Goal: Task Accomplishment & Management: Use online tool/utility

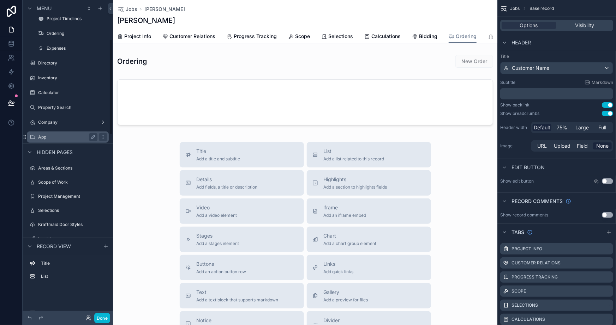
scroll to position [160, 0]
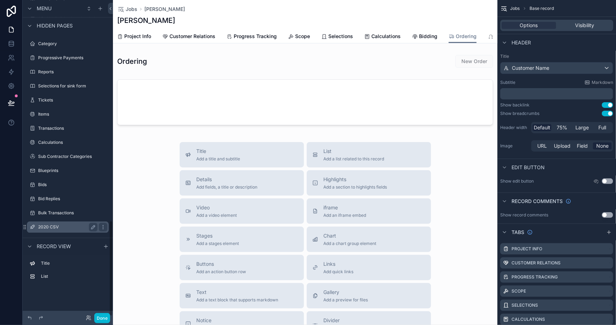
click at [55, 223] on div "2020 CSV" at bounding box center [67, 227] width 59 height 8
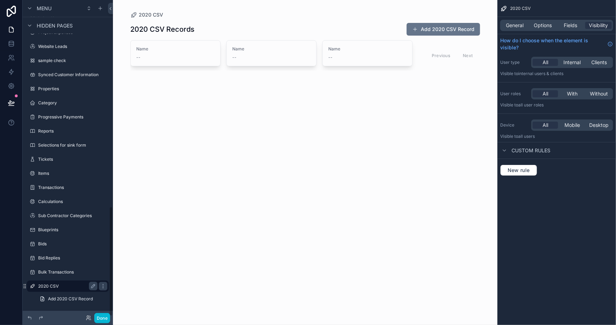
scroll to position [596, 0]
click at [370, 163] on div "2020 CSV 2020 CSV Records Add 2020 CSV Record Name -- Name -- Name -- Previous …" at bounding box center [305, 162] width 384 height 325
click at [522, 146] on div "Custom rules" at bounding box center [556, 150] width 119 height 17
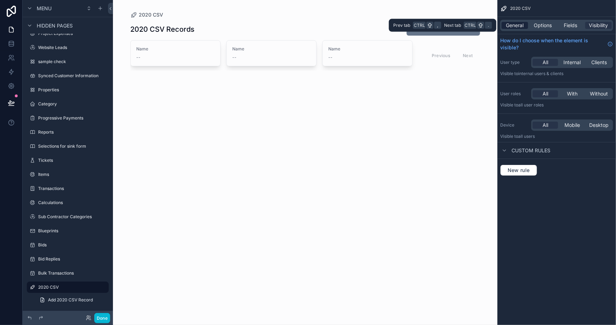
click at [513, 22] on span "General" at bounding box center [515, 25] width 18 height 7
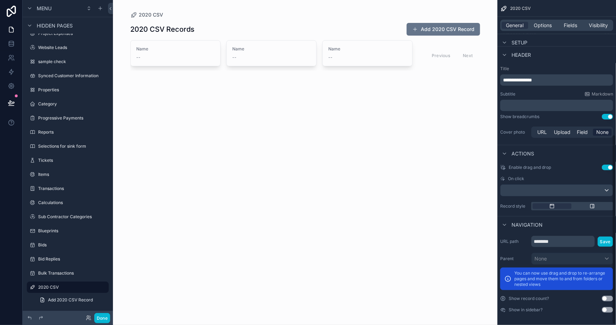
scroll to position [231, 0]
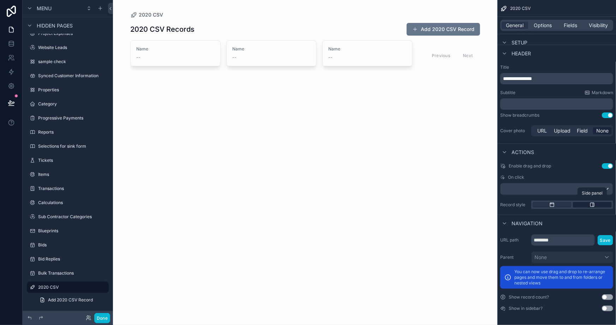
click at [589, 204] on icon "scrollable content" at bounding box center [592, 205] width 6 height 6
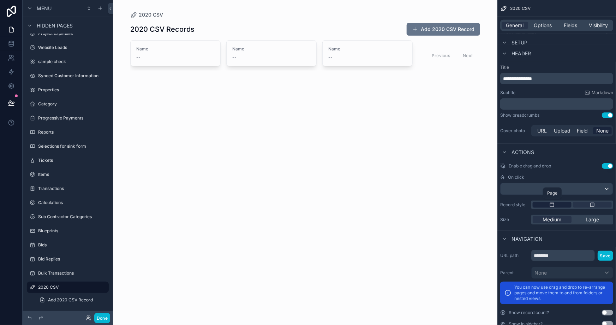
click at [557, 205] on div "scrollable content" at bounding box center [551, 205] width 39 height 6
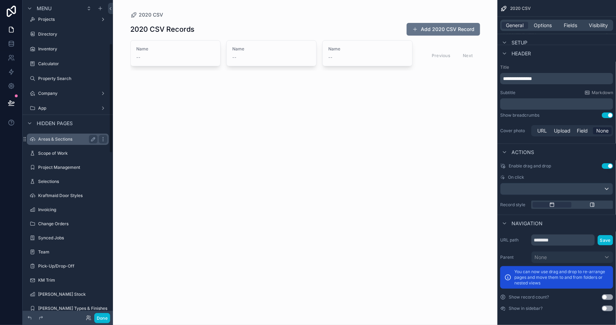
scroll to position [0, 0]
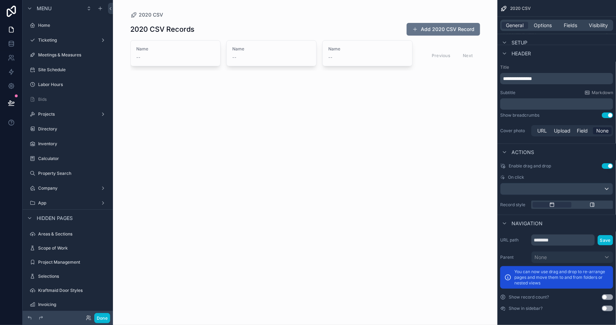
click at [224, 162] on div "2020 CSV 2020 CSV Records Add 2020 CSV Record Name -- Name -- Name -- Previous …" at bounding box center [305, 162] width 384 height 325
click at [101, 10] on icon "scrollable content" at bounding box center [100, 9] width 6 height 6
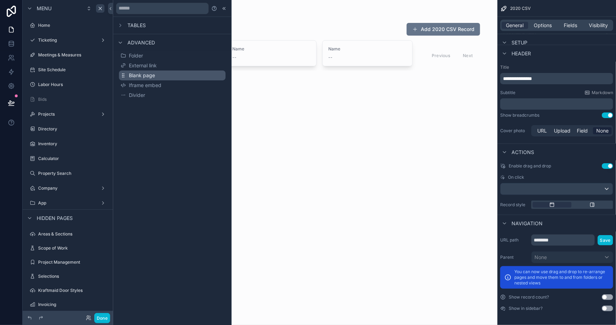
click at [144, 77] on span "Blank page" at bounding box center [142, 75] width 26 height 7
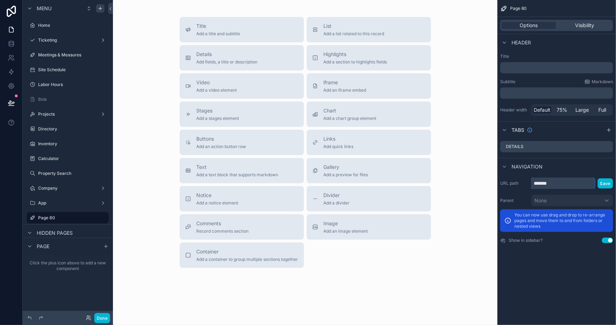
click at [577, 182] on input "*******" at bounding box center [562, 183] width 63 height 11
click at [533, 180] on input "**********" at bounding box center [562, 183] width 63 height 11
type input "**********"
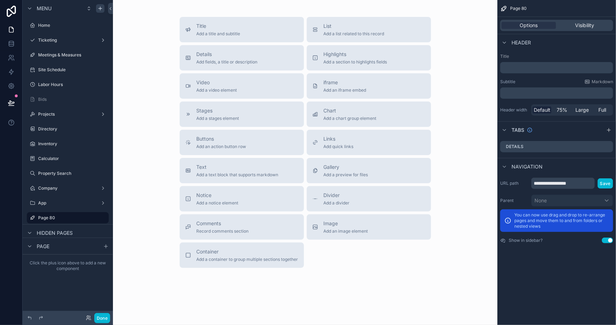
click at [568, 267] on div "**********" at bounding box center [556, 162] width 119 height 325
click at [94, 219] on icon "scrollable content" at bounding box center [93, 218] width 6 height 6
click at [59, 215] on input "*******" at bounding box center [62, 218] width 48 height 8
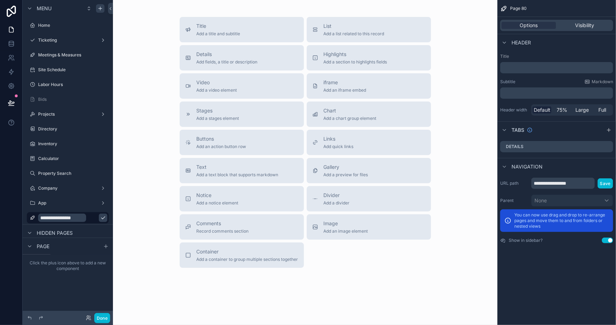
type input "**********"
click at [100, 219] on icon "scrollable content" at bounding box center [103, 218] width 6 height 6
click at [50, 188] on label "Company" at bounding box center [66, 189] width 56 height 6
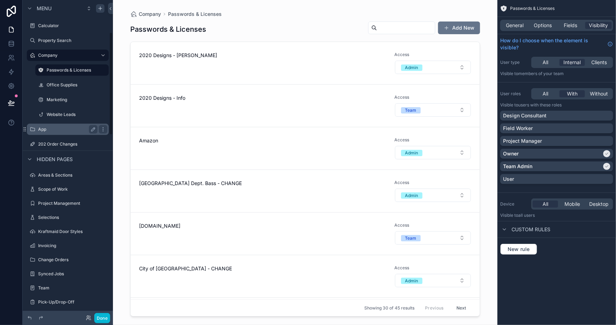
scroll to position [96, 0]
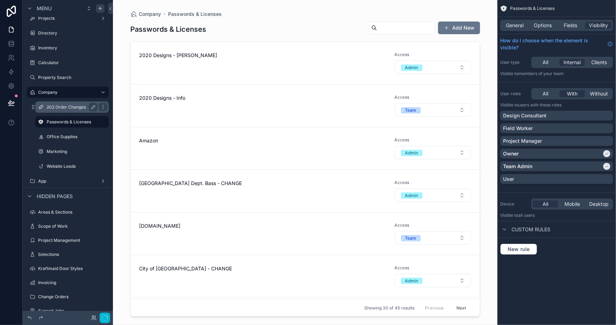
click at [62, 103] on div "202 Order Changes" at bounding box center [72, 107] width 51 height 8
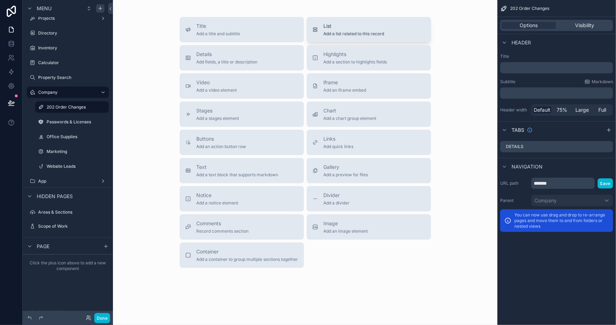
click at [332, 28] on span "List" at bounding box center [353, 26] width 61 height 7
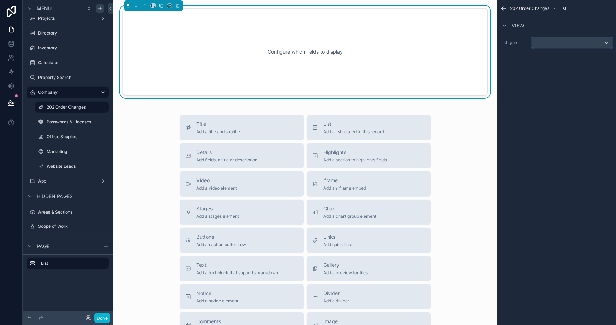
click at [565, 48] on div "scrollable content" at bounding box center [571, 42] width 81 height 11
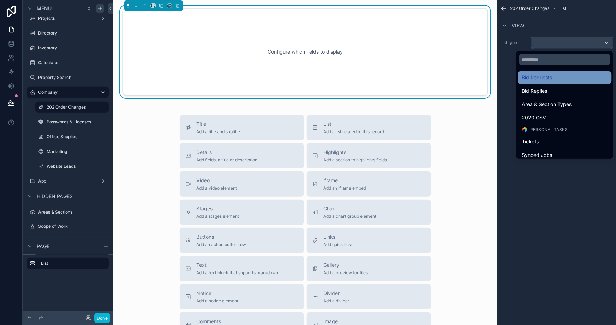
scroll to position [545, 0]
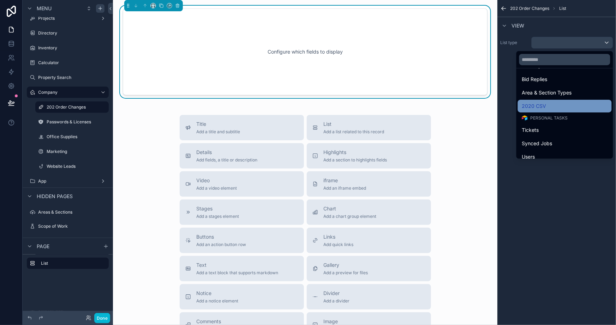
click at [538, 105] on span "2020 CSV" at bounding box center [534, 106] width 24 height 8
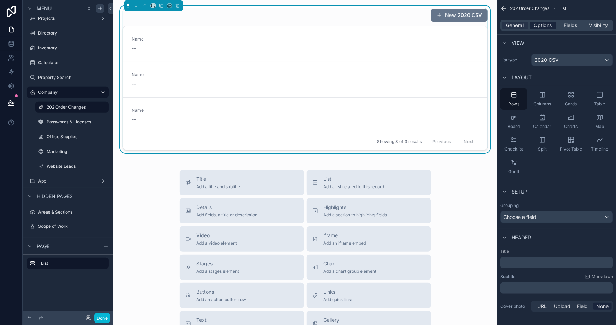
click at [540, 27] on span "Options" at bounding box center [542, 25] width 18 height 7
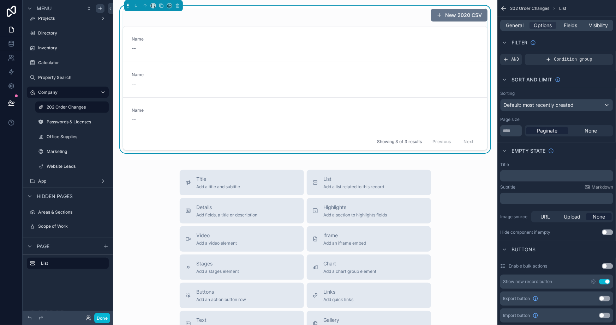
scroll to position [32, 0]
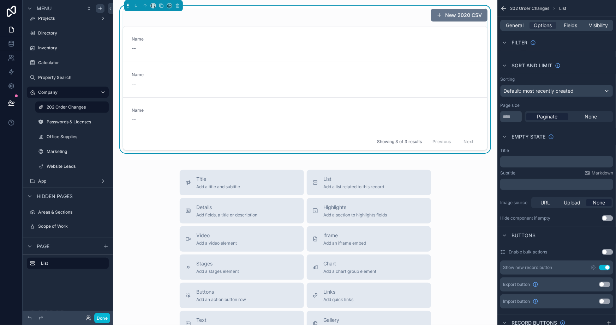
click at [607, 268] on button "Use setting" at bounding box center [604, 268] width 11 height 6
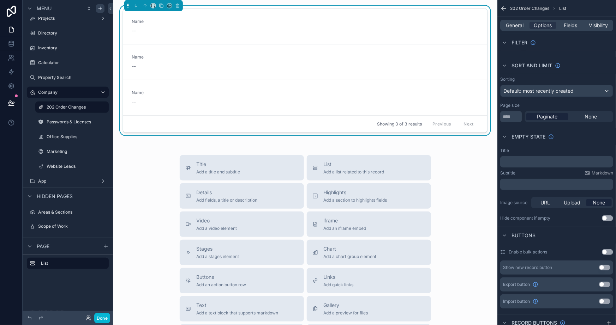
scroll to position [64, 0]
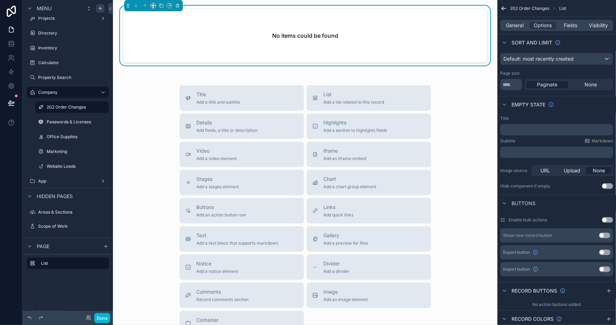
click at [605, 253] on button "Use setting" at bounding box center [604, 253] width 11 height 6
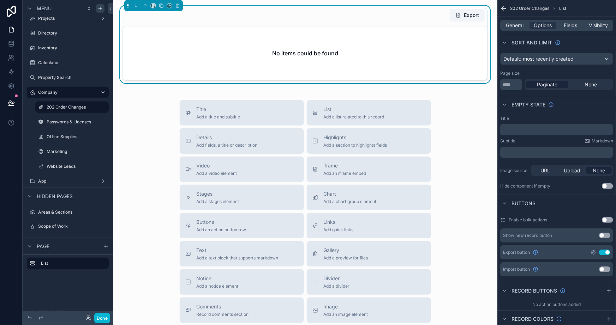
click at [592, 251] on icon "scrollable content" at bounding box center [593, 253] width 6 height 6
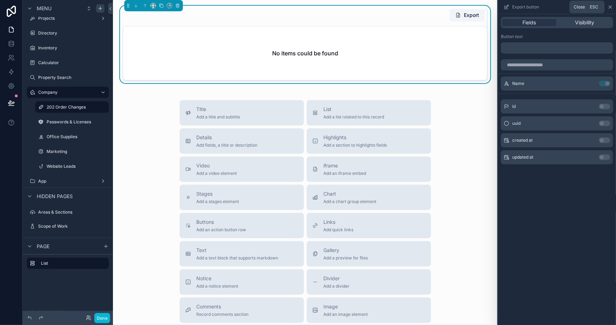
click at [610, 7] on icon at bounding box center [610, 7] width 6 height 6
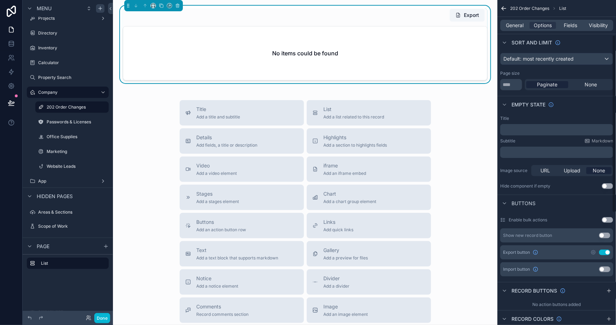
click at [605, 250] on button "Use setting" at bounding box center [604, 253] width 11 height 6
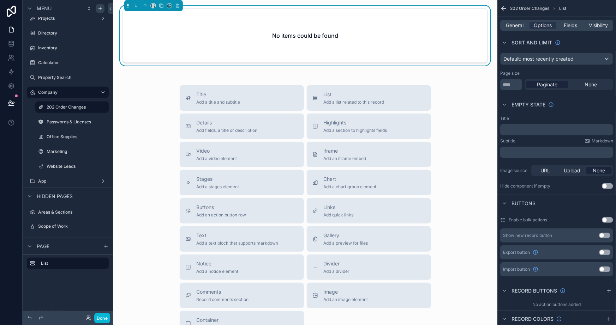
click at [606, 266] on div "Import button Use setting" at bounding box center [556, 269] width 113 height 14
click at [606, 268] on button "Use setting" at bounding box center [604, 270] width 11 height 6
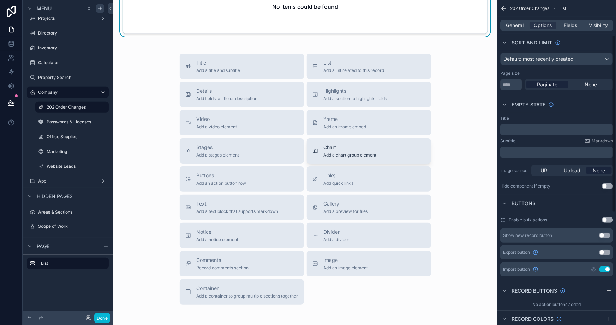
scroll to position [0, 0]
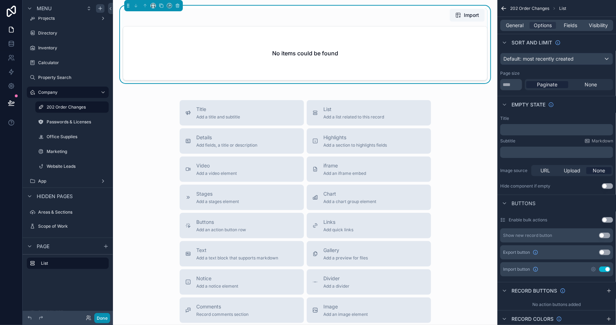
click at [101, 318] on button "Done" at bounding box center [102, 318] width 16 height 10
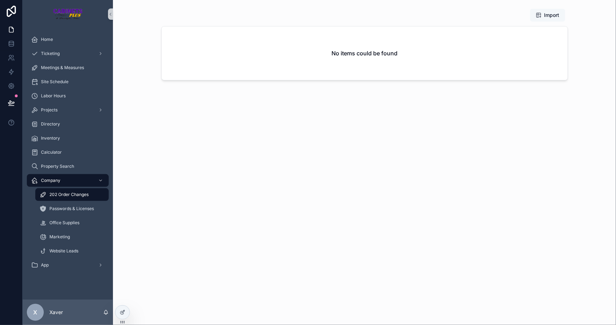
click at [542, 17] on span "Import" at bounding box center [547, 15] width 24 height 7
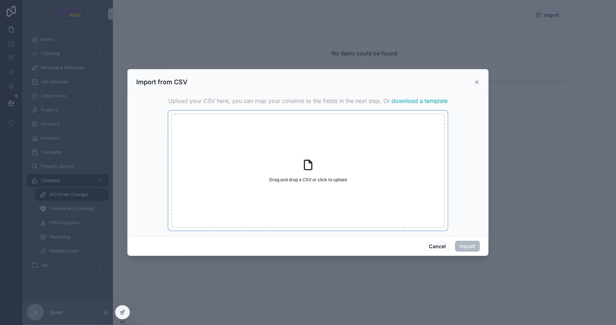
click at [321, 178] on span "Drag and drop a CSV or click to upload" at bounding box center [307, 180] width 77 height 6
type input "**********"
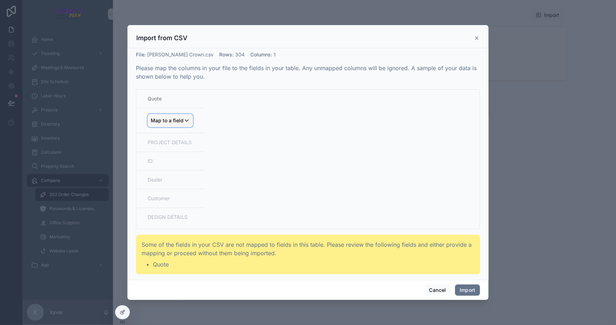
click at [177, 121] on span "Map to a field" at bounding box center [167, 120] width 33 height 13
click at [175, 155] on span "Name" at bounding box center [169, 159] width 14 height 8
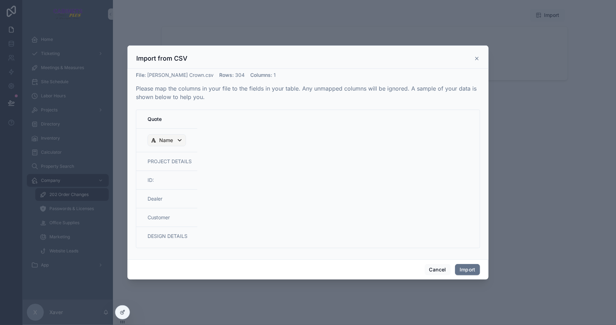
click at [256, 150] on table "Quote Name PROJECT DETAILS ID: Dealer Customer DESIGN DETAILS" at bounding box center [307, 179] width 343 height 138
click at [466, 268] on button "Import" at bounding box center [467, 269] width 25 height 11
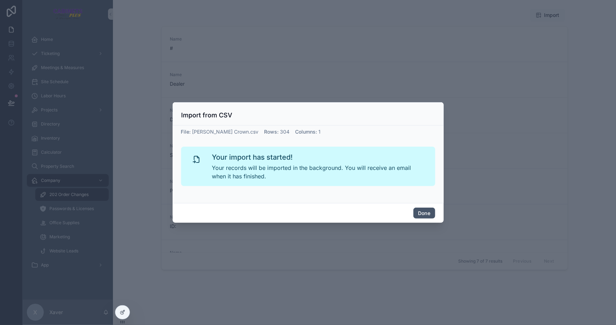
click at [425, 214] on button "Done" at bounding box center [424, 213] width 22 height 11
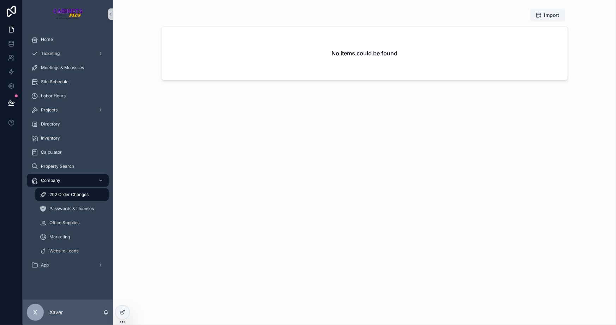
click at [209, 219] on div "Import No items could be found" at bounding box center [364, 162] width 503 height 325
click at [541, 11] on button "Import" at bounding box center [547, 15] width 35 height 13
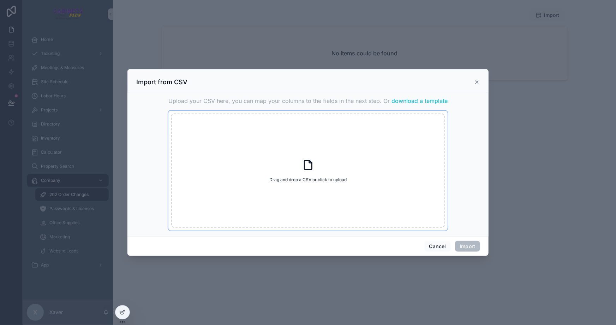
click at [297, 148] on div "Drag and drop a CSV or click to upload Drag and drop a CSV or click to upload" at bounding box center [307, 171] width 273 height 114
type input "**********"
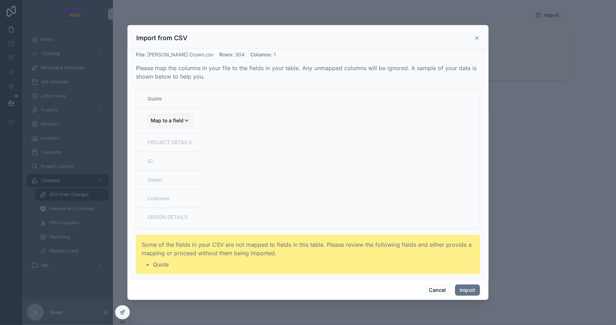
click at [155, 173] on td "Dealer" at bounding box center [170, 180] width 68 height 19
click at [155, 178] on td "Dealer" at bounding box center [170, 180] width 68 height 19
click at [477, 39] on icon at bounding box center [477, 38] width 6 height 6
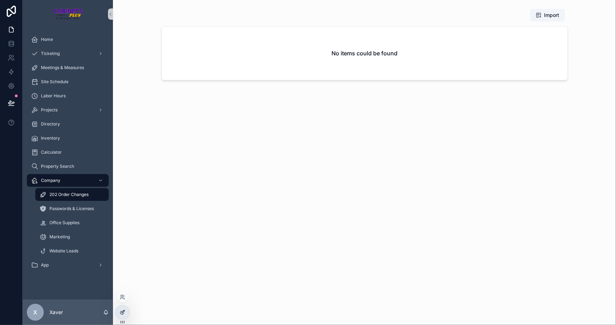
click at [123, 312] on icon at bounding box center [123, 313] width 6 height 6
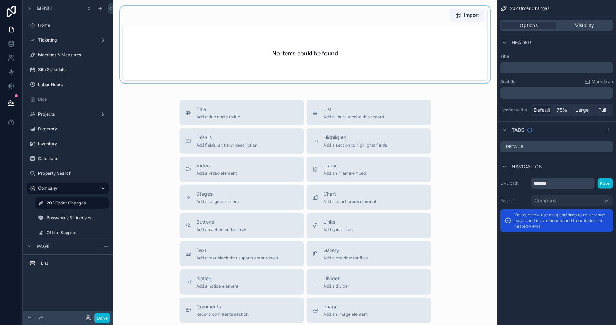
click at [392, 64] on div at bounding box center [305, 45] width 373 height 78
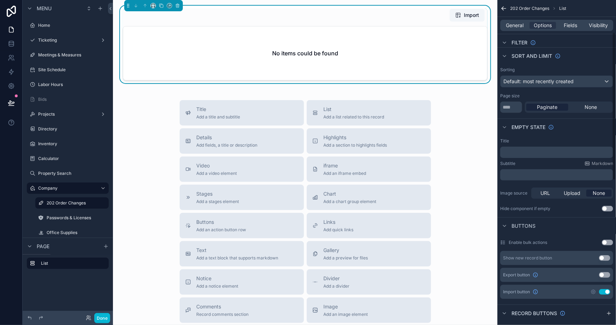
scroll to position [96, 0]
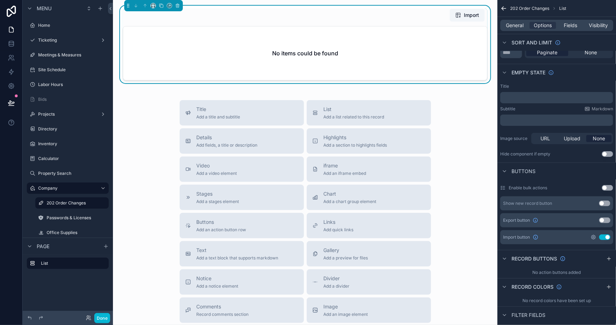
click at [591, 235] on icon "scrollable content" at bounding box center [593, 238] width 6 height 6
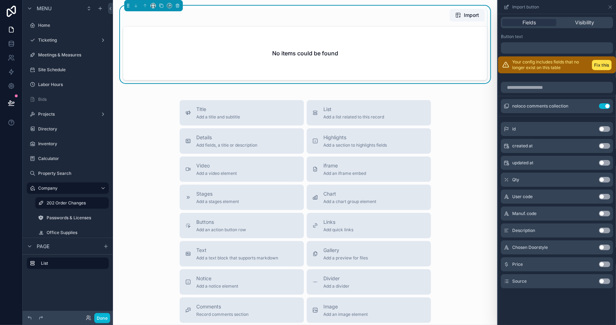
scroll to position [0, 0]
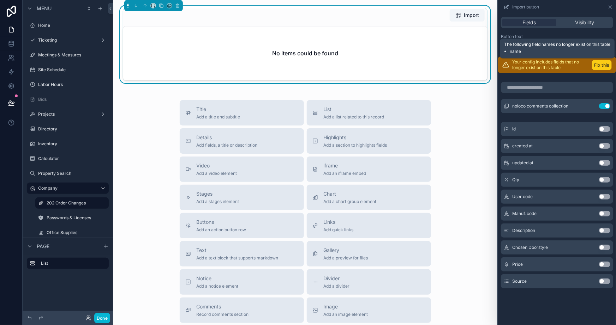
click at [597, 66] on button "Fix this" at bounding box center [602, 65] width 20 height 10
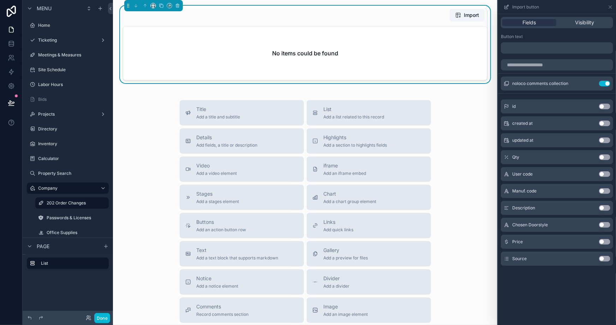
scroll to position [160, 0]
click at [600, 157] on button "Use setting" at bounding box center [604, 158] width 11 height 6
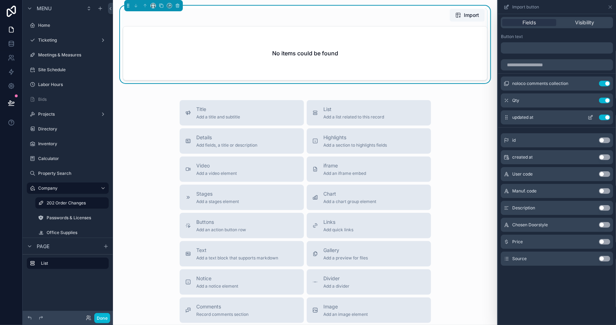
click at [606, 116] on button "Use setting" at bounding box center [604, 118] width 11 height 6
click at [605, 172] on button "Use setting" at bounding box center [604, 174] width 11 height 6
click at [604, 189] on button "Use setting" at bounding box center [604, 191] width 11 height 6
click at [604, 207] on button "Use setting" at bounding box center [604, 208] width 11 height 6
click at [603, 226] on button "Use setting" at bounding box center [604, 225] width 11 height 6
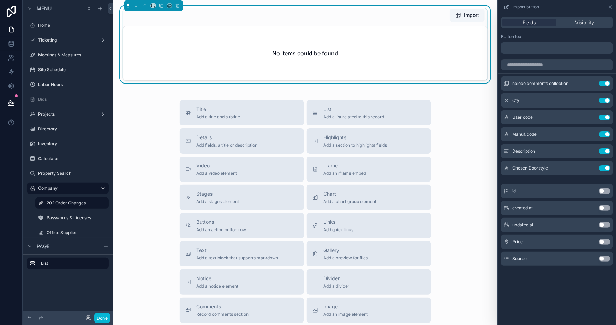
click at [605, 240] on button "Use setting" at bounding box center [604, 242] width 11 height 6
click at [602, 258] on button "Use setting" at bounding box center [604, 259] width 11 height 6
click at [559, 295] on div "Fields Visibility Button text ﻿ noloco comments collection Use setting Qty Use …" at bounding box center [557, 169] width 118 height 311
click at [555, 211] on div "noloco comments collection Use setting Qty Use setting User code Use setting Ma…" at bounding box center [557, 165] width 118 height 218
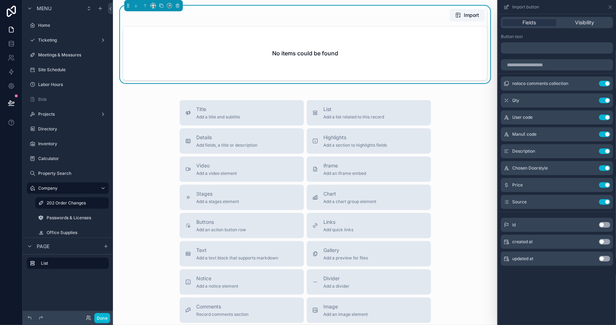
scroll to position [0, 0]
click at [449, 13] on button "Import" at bounding box center [466, 15] width 35 height 13
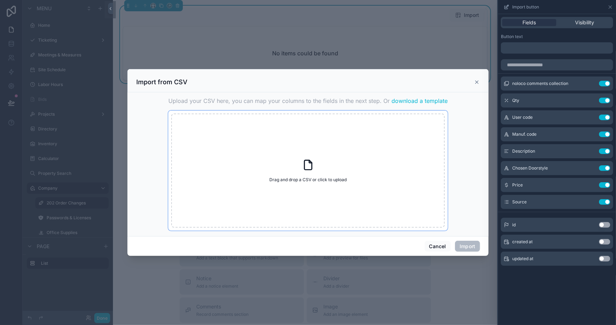
click at [329, 189] on div "Drag and drop a CSV or click to upload Drag and drop a CSV or click to upload" at bounding box center [307, 171] width 273 height 114
type input "**********"
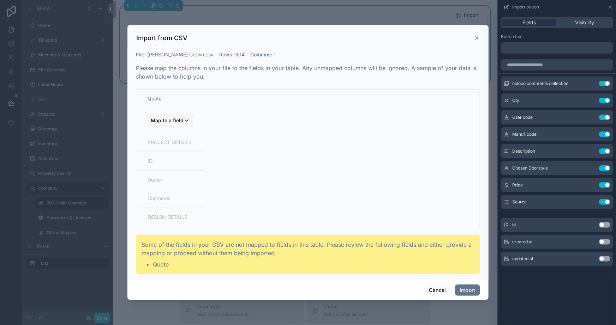
click at [475, 36] on icon at bounding box center [477, 38] width 6 height 6
